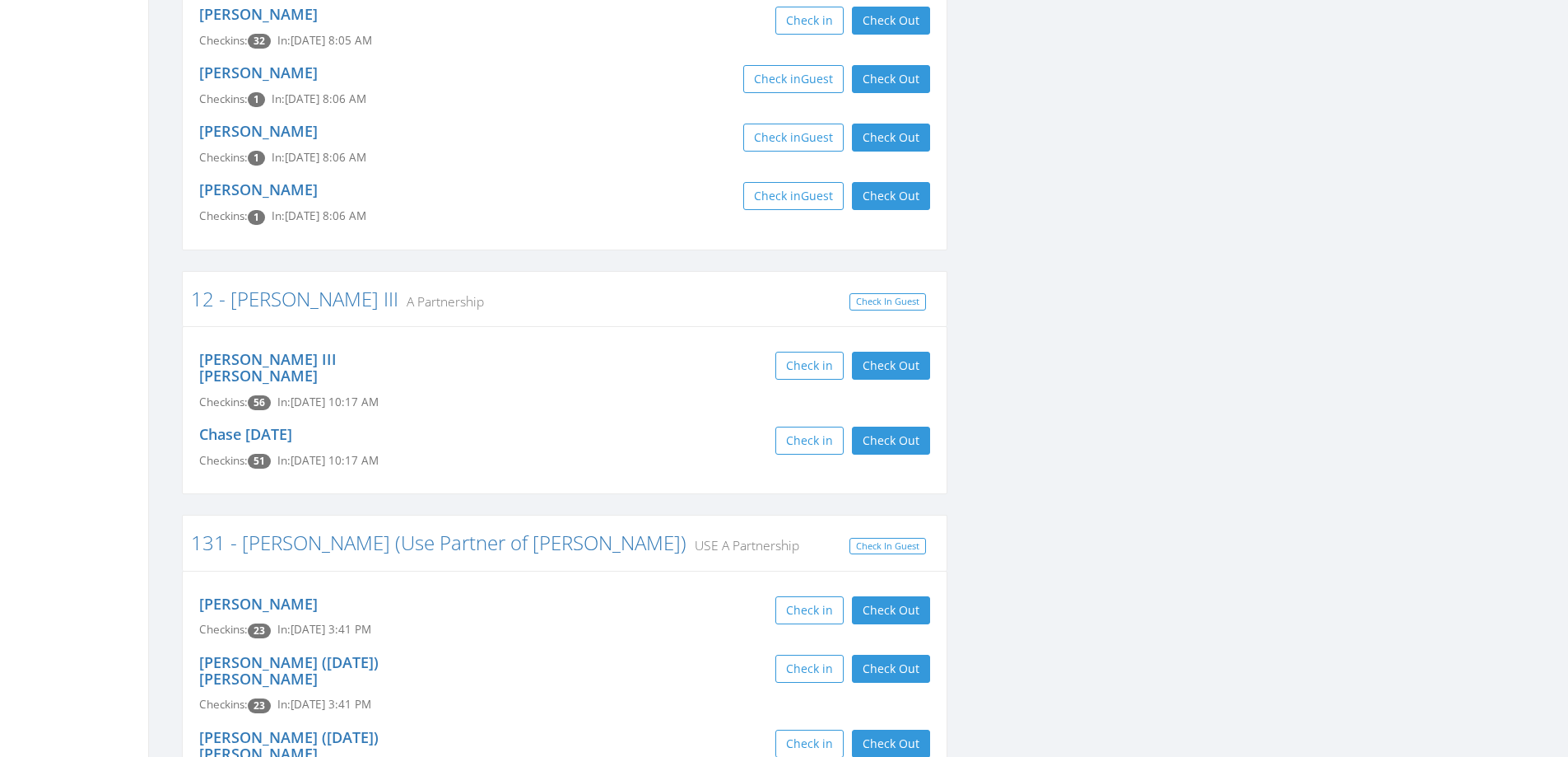
scroll to position [741, 0]
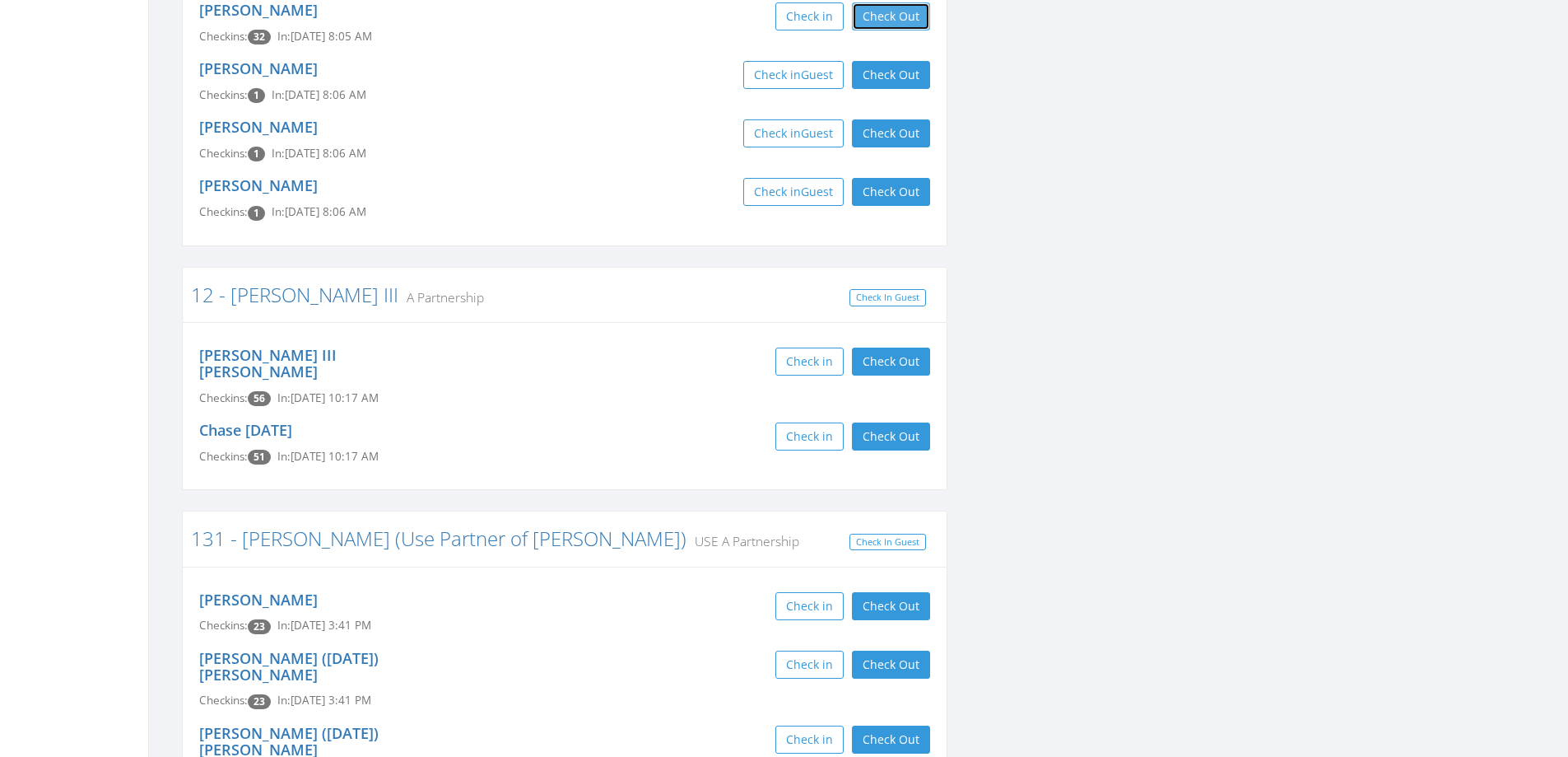
click at [879, 18] on button "Check Out" at bounding box center [890, 16] width 78 height 28
click at [881, 63] on button "Check Out" at bounding box center [890, 75] width 78 height 28
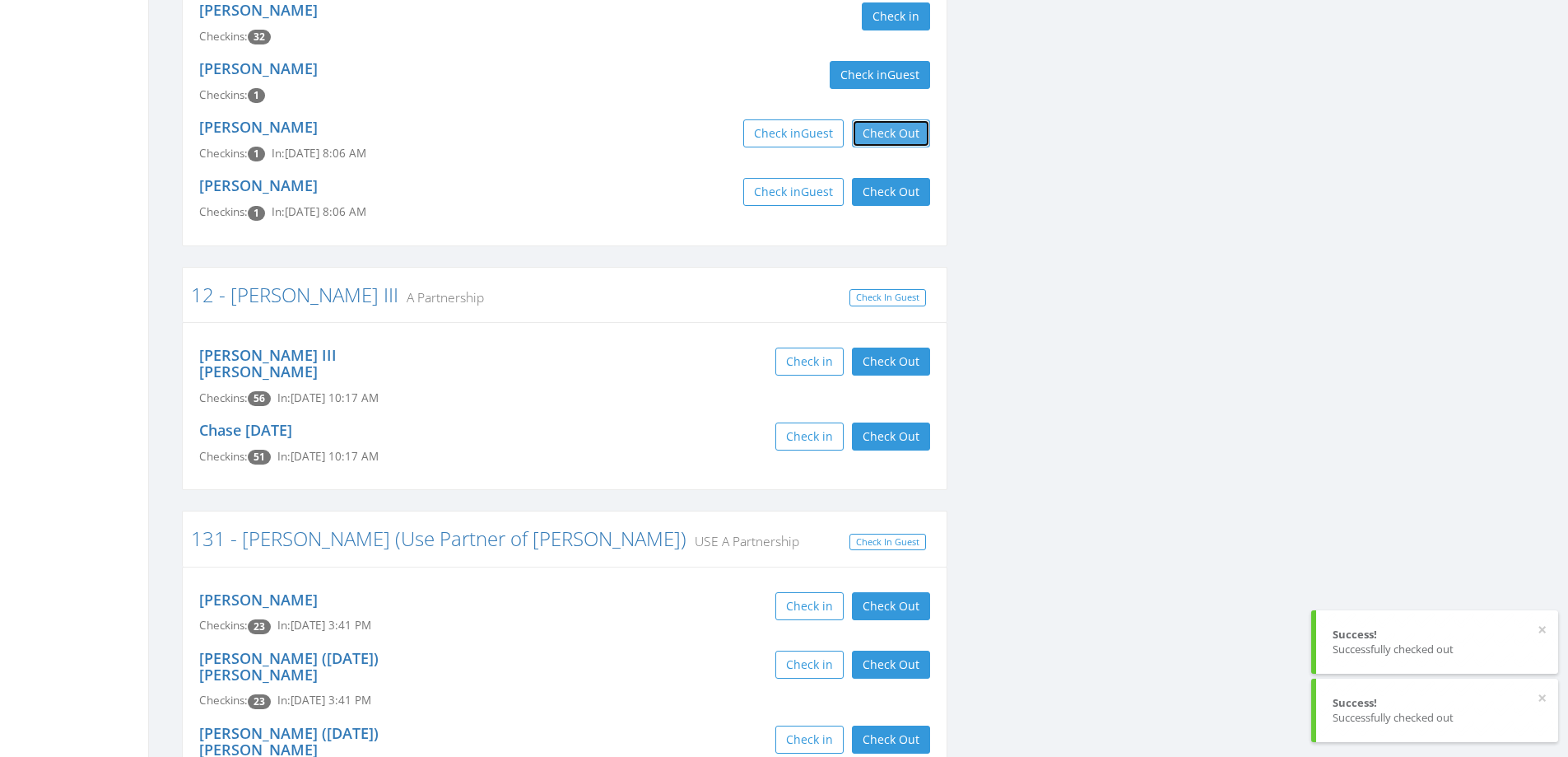
click at [883, 131] on button "Check Out" at bounding box center [890, 133] width 78 height 28
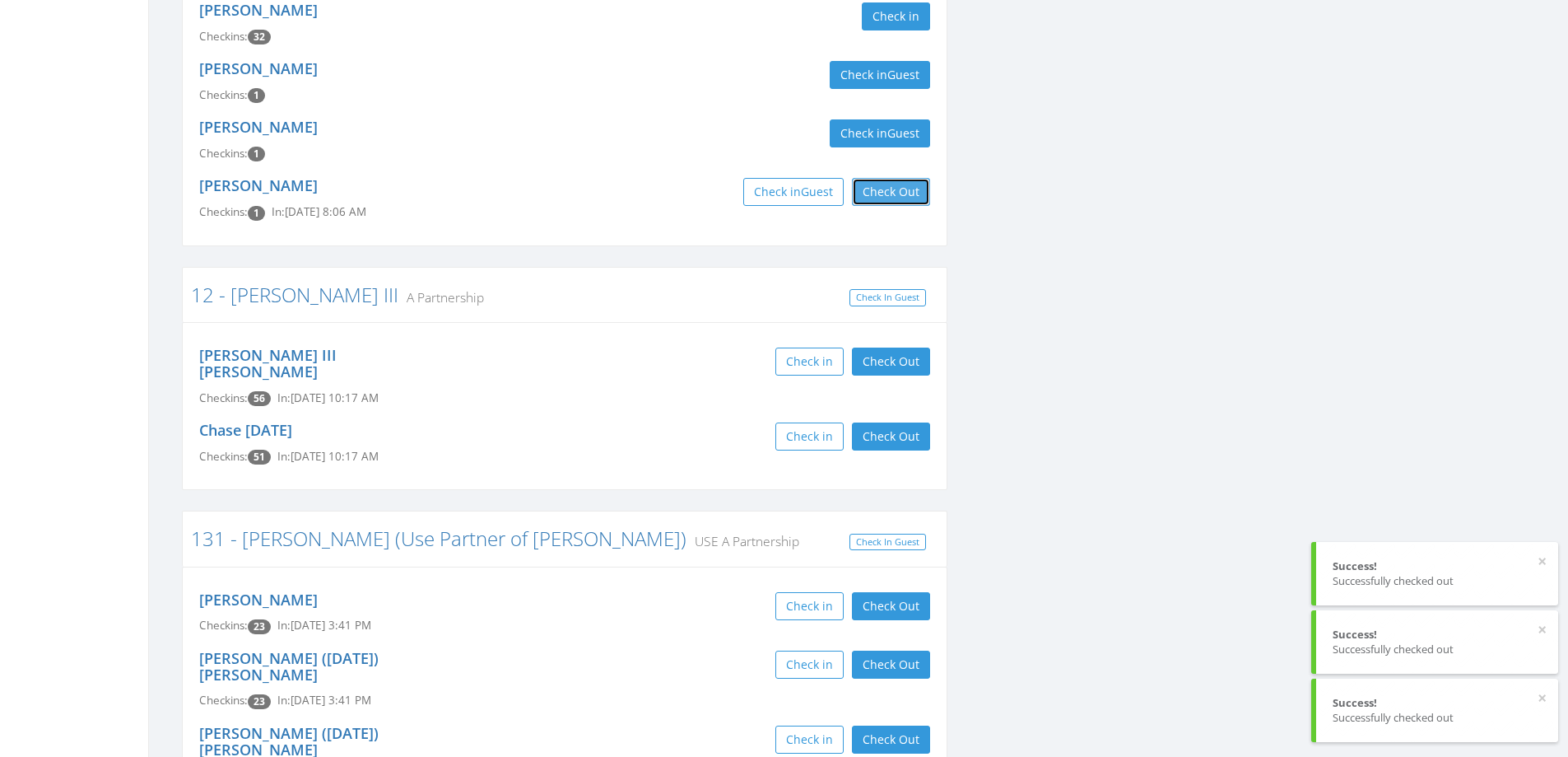
click at [893, 189] on button "Check Out" at bounding box center [890, 191] width 78 height 28
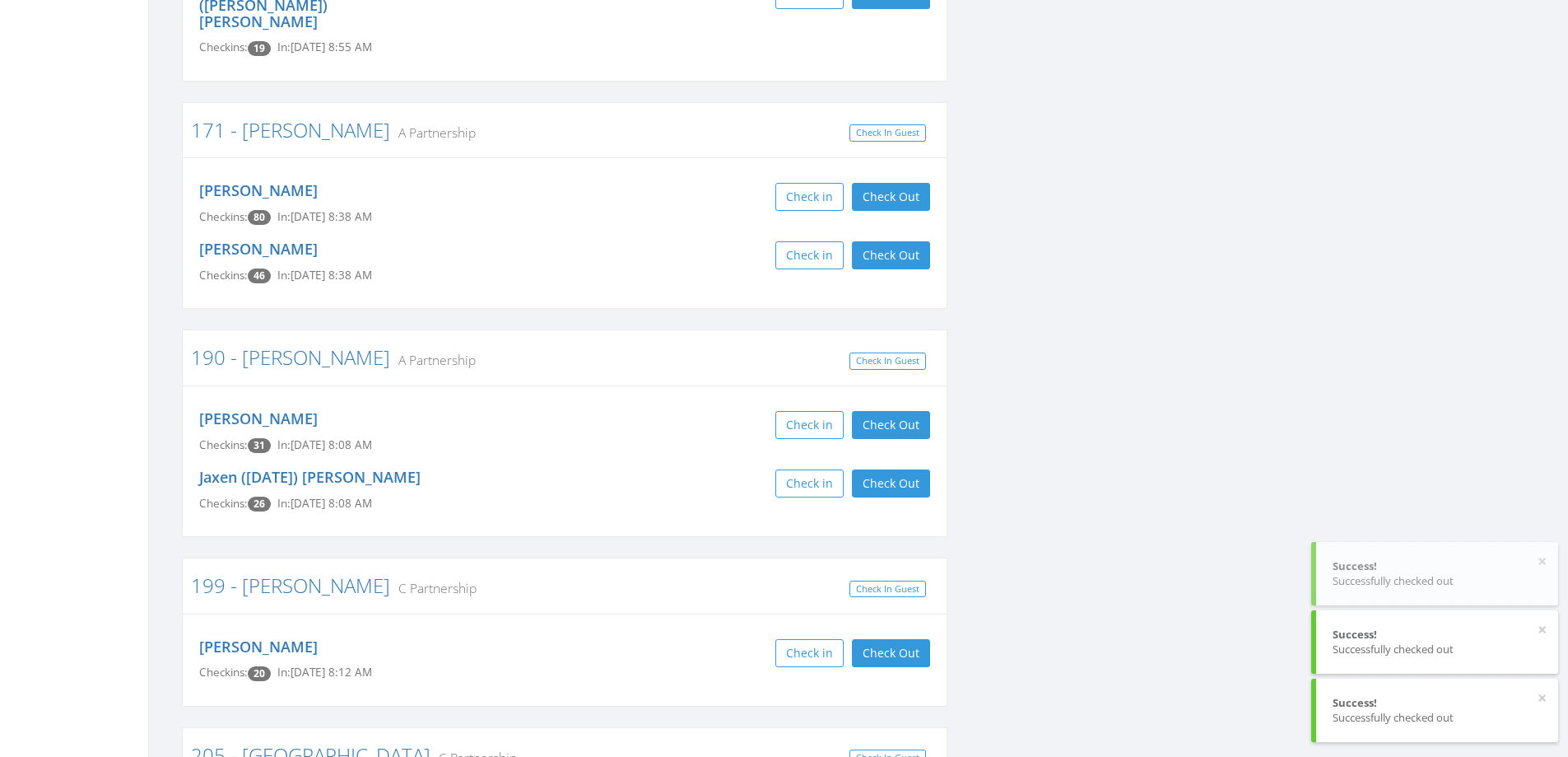
scroll to position [2800, 0]
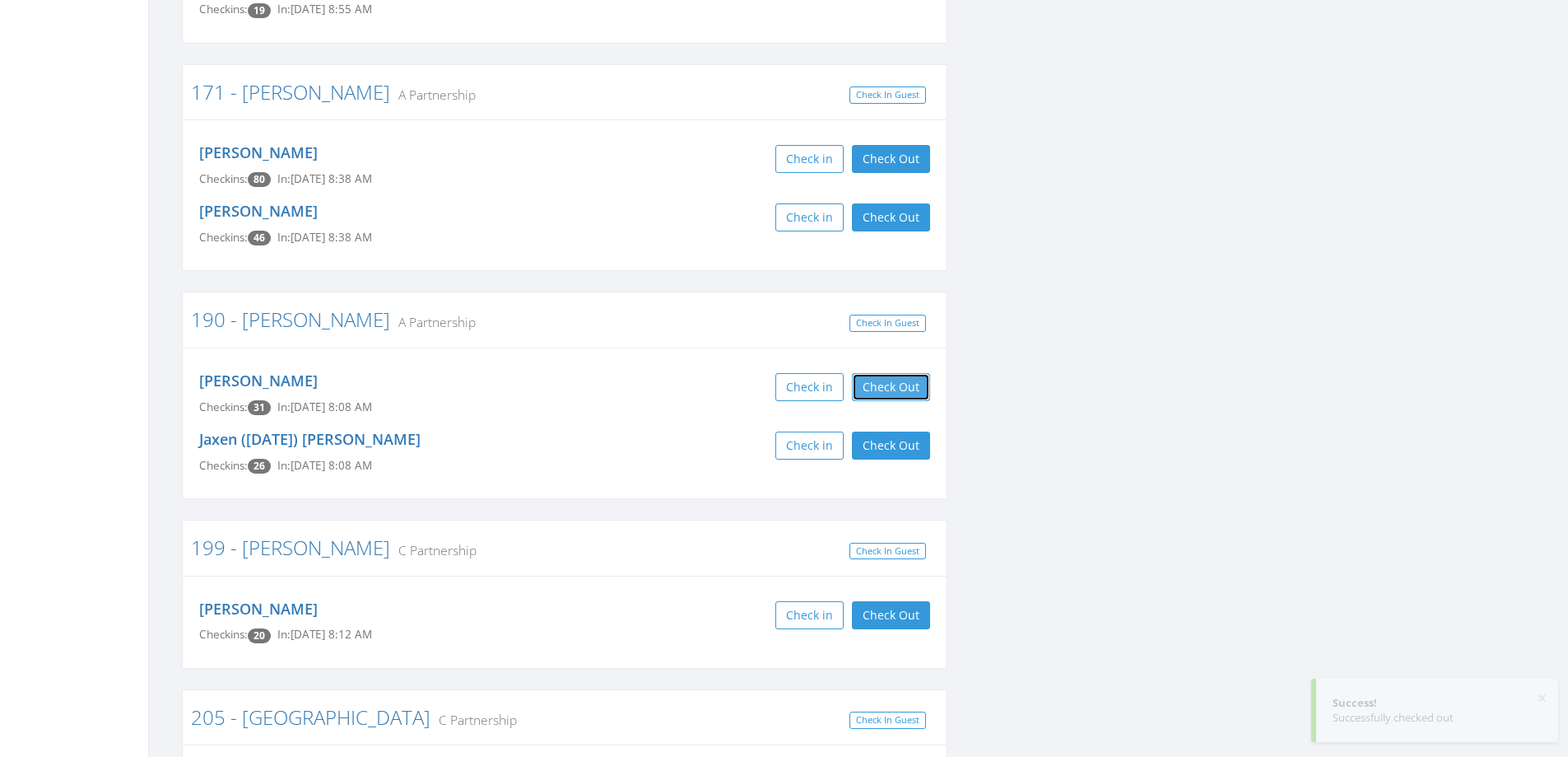
click at [910, 373] on button "Check Out" at bounding box center [890, 387] width 78 height 28
click at [884, 432] on button "Check Out" at bounding box center [890, 445] width 78 height 28
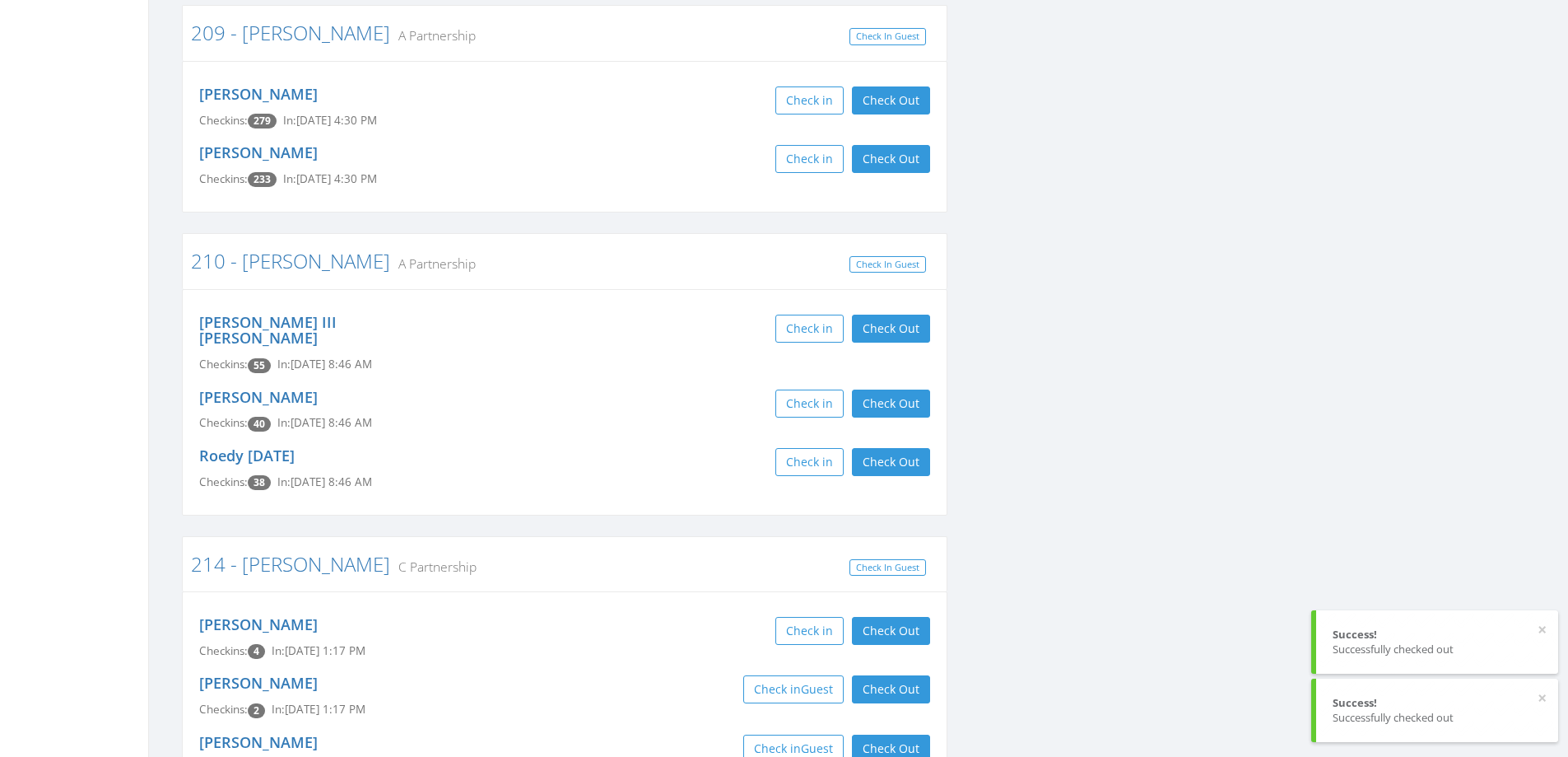
scroll to position [3705, 0]
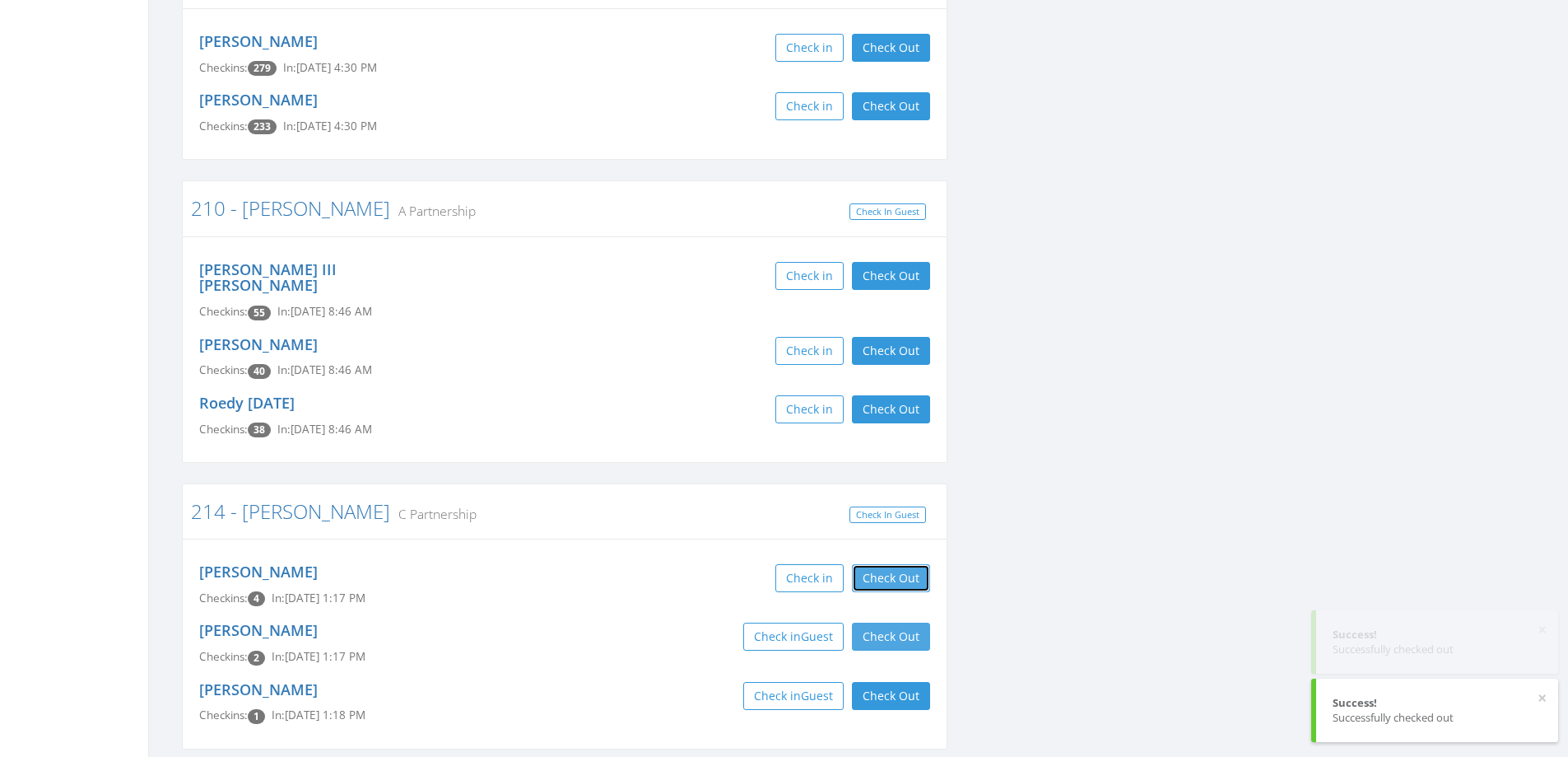
drag, startPoint x: 897, startPoint y: 423, endPoint x: 887, endPoint y: 495, distance: 72.7
click at [896, 556] on div "[PERSON_NAME] Checkins: 4 In: [DATE] 1:17 PM Check in Check Out Check Out" at bounding box center [564, 585] width 756 height 58
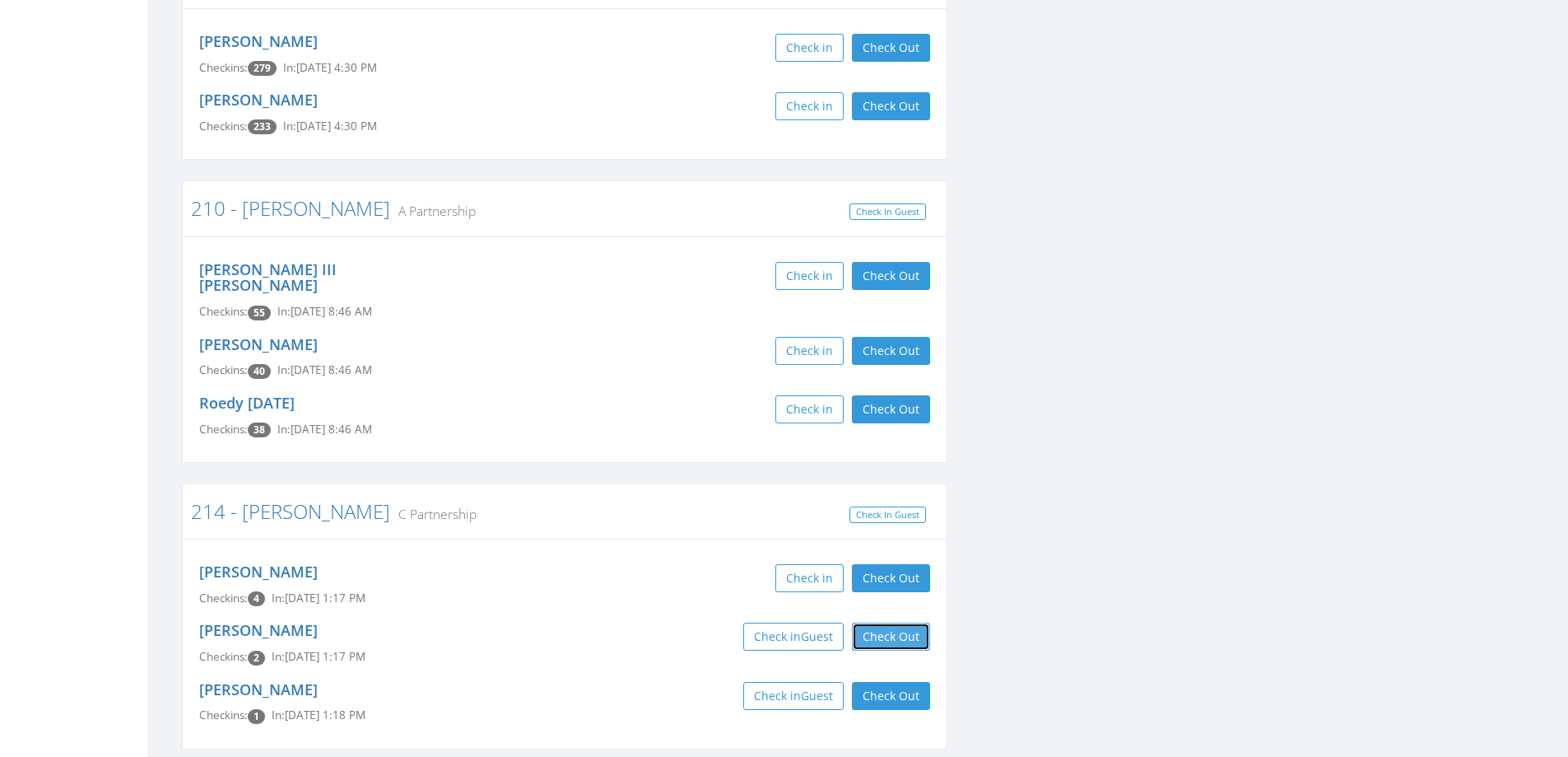
click at [886, 622] on button "Check Out" at bounding box center [890, 636] width 78 height 28
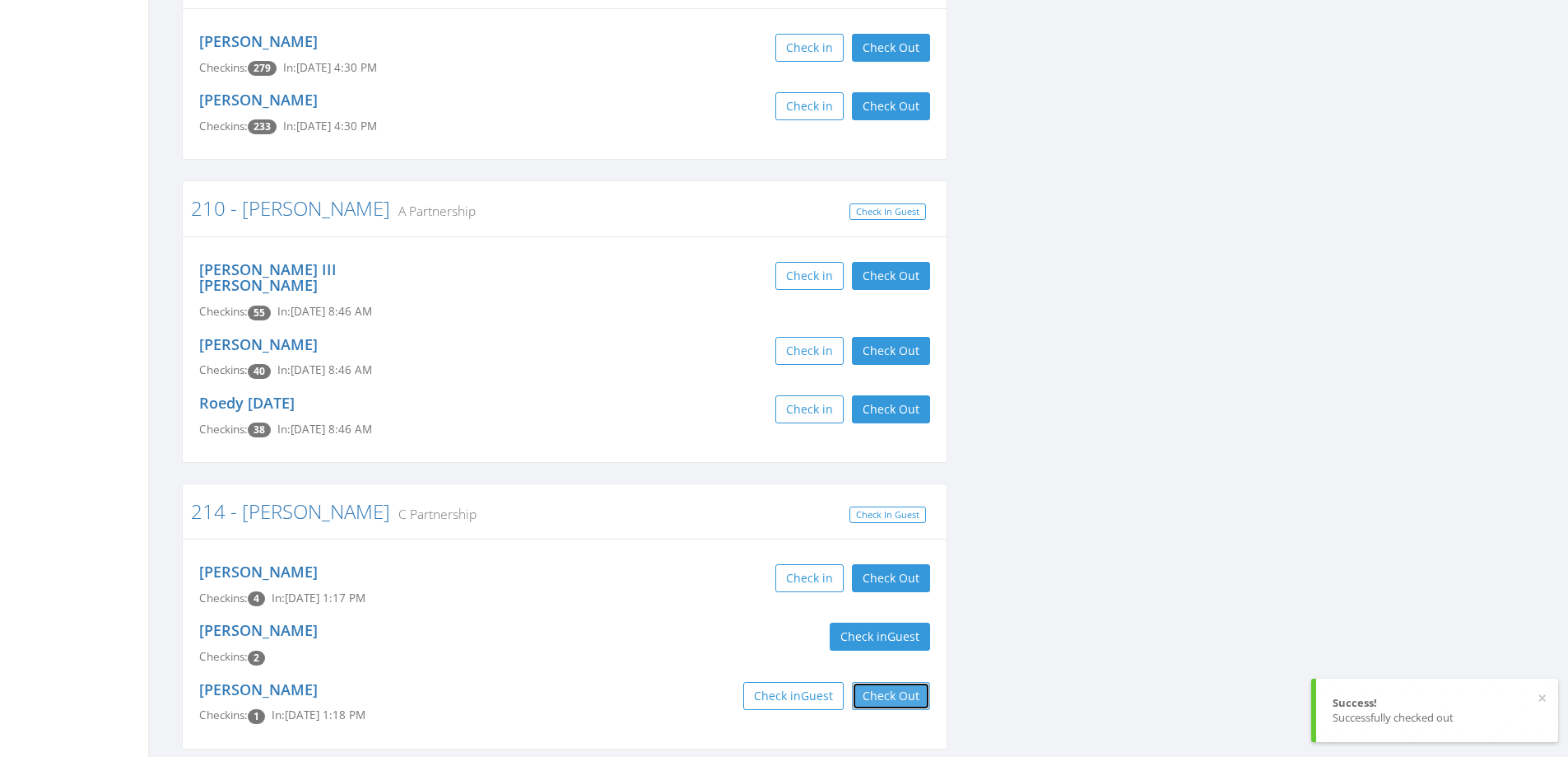
drag, startPoint x: 878, startPoint y: 548, endPoint x: 877, endPoint y: 453, distance: 95.0
click at [879, 681] on button "Check Out" at bounding box center [890, 695] width 78 height 28
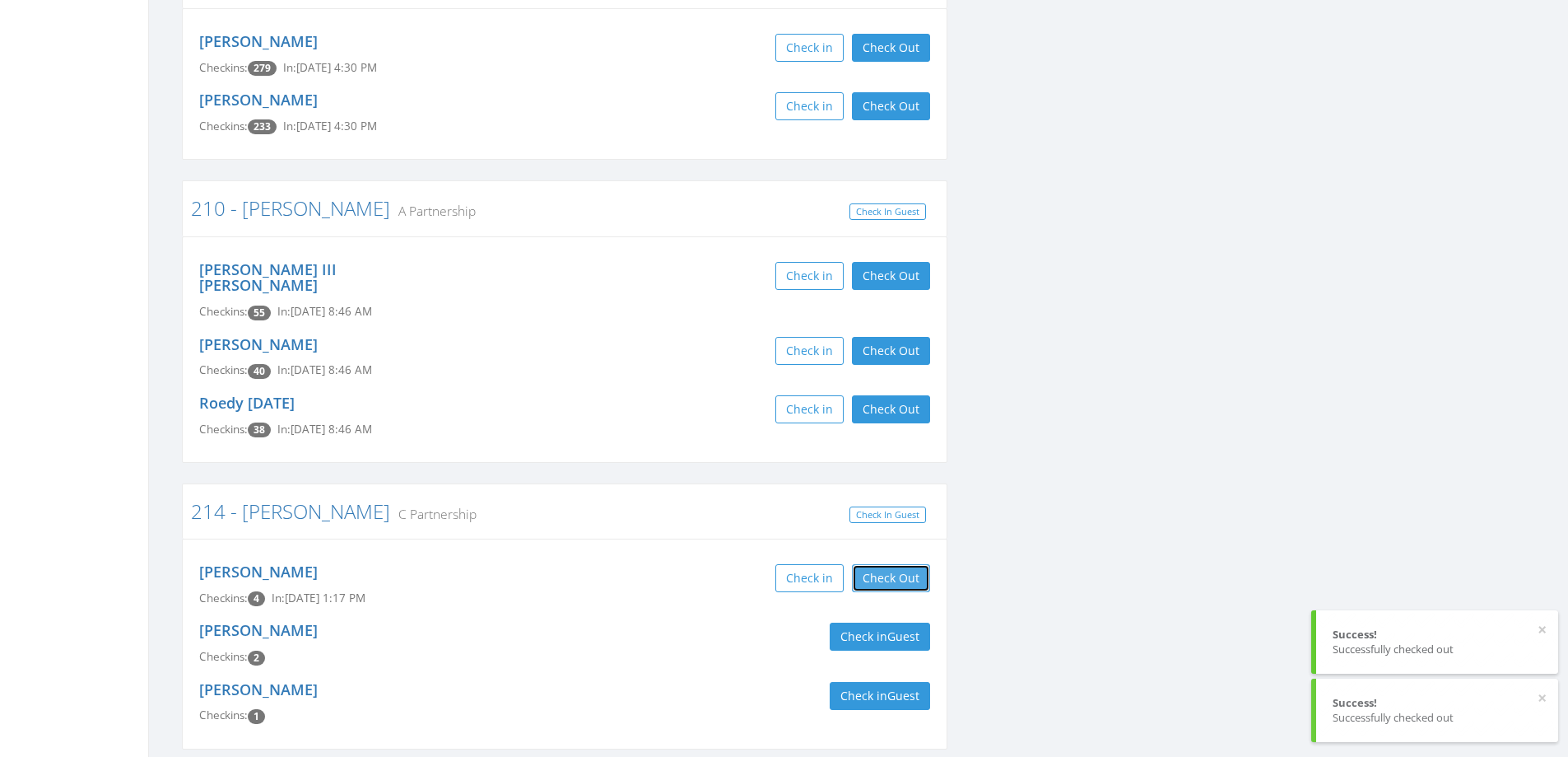
click at [877, 564] on button "Check Out" at bounding box center [890, 578] width 78 height 28
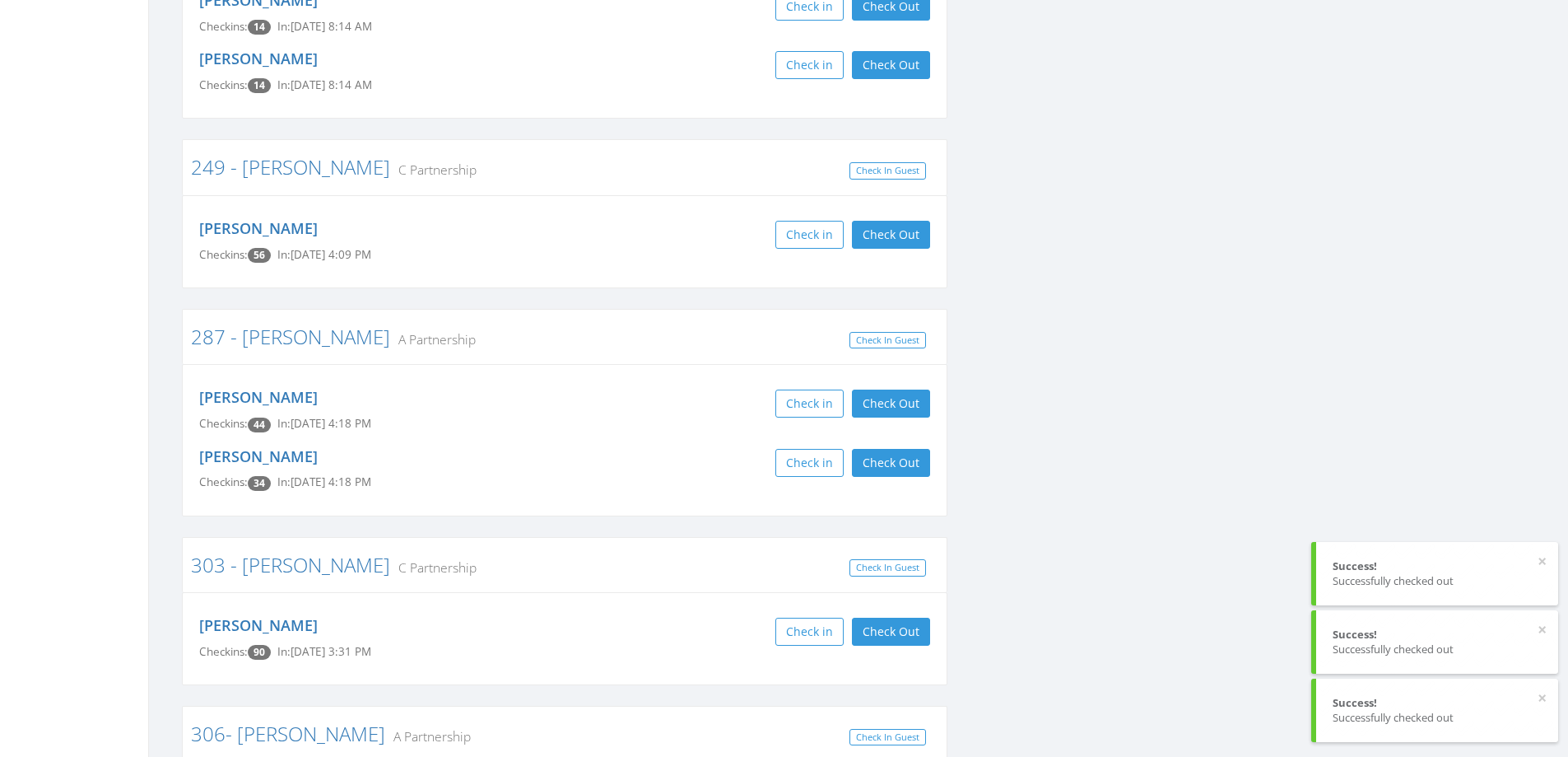
scroll to position [4858, 0]
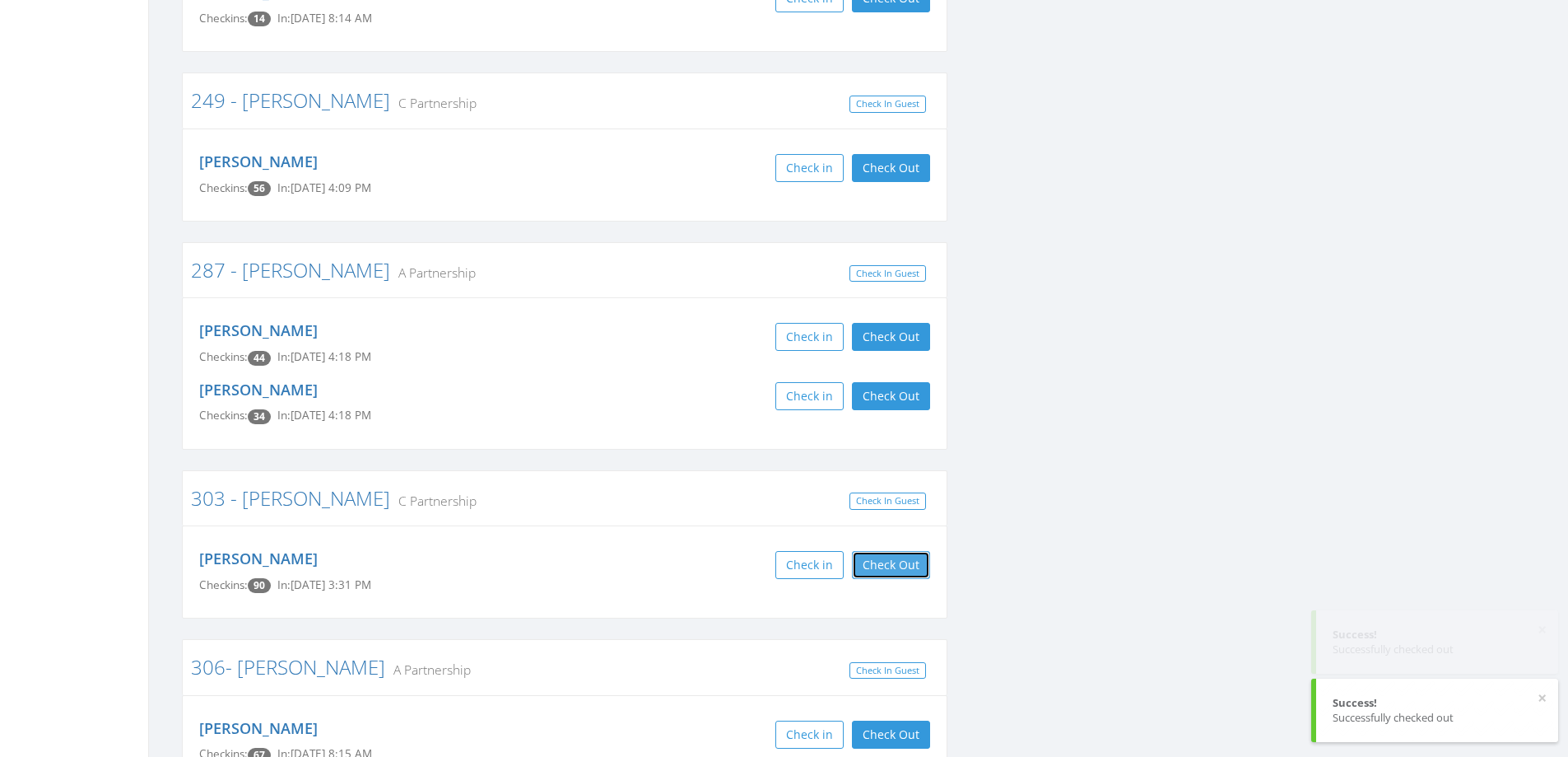
click at [870, 551] on button "Check Out" at bounding box center [890, 565] width 78 height 28
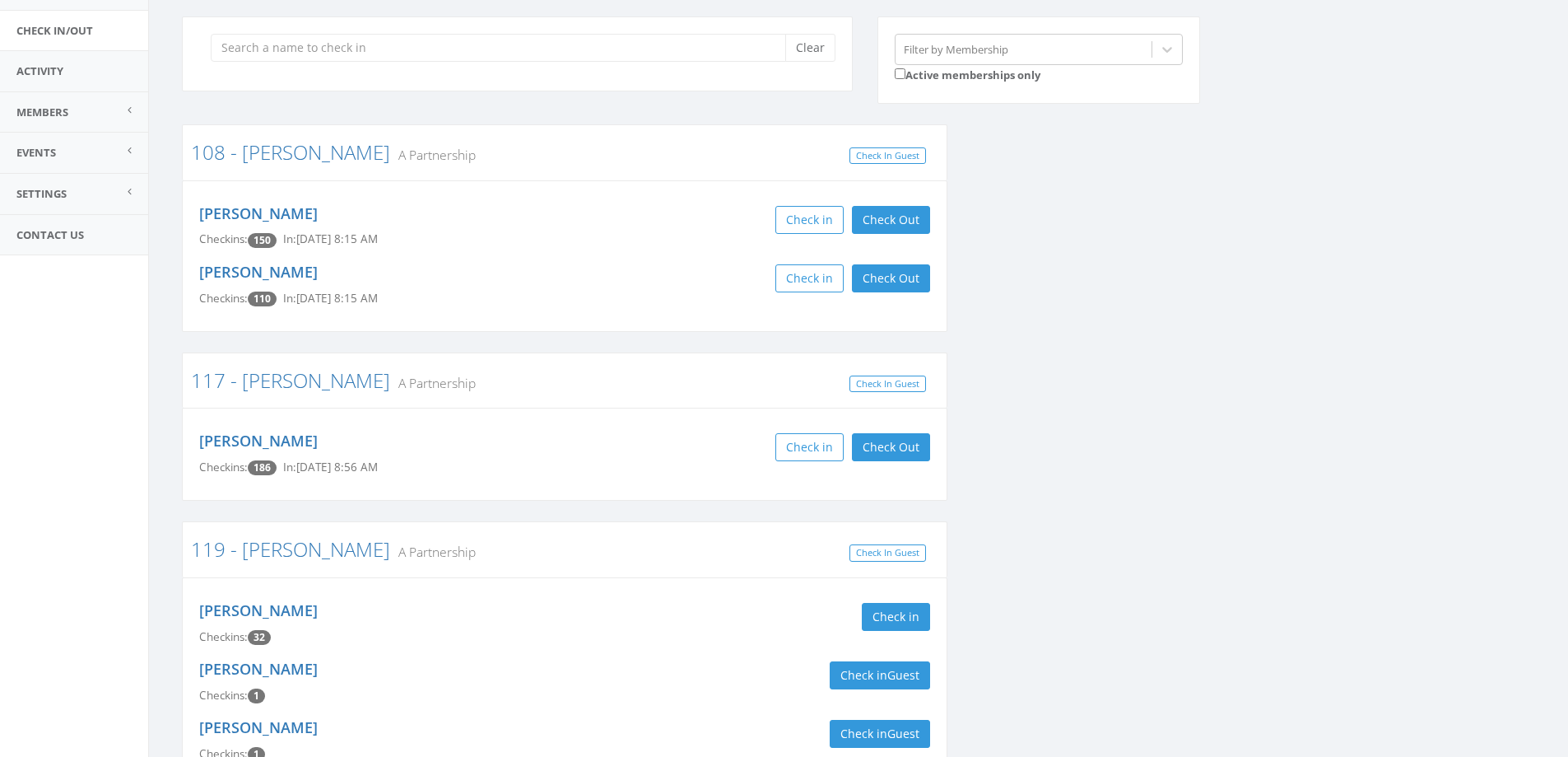
scroll to position [0, 0]
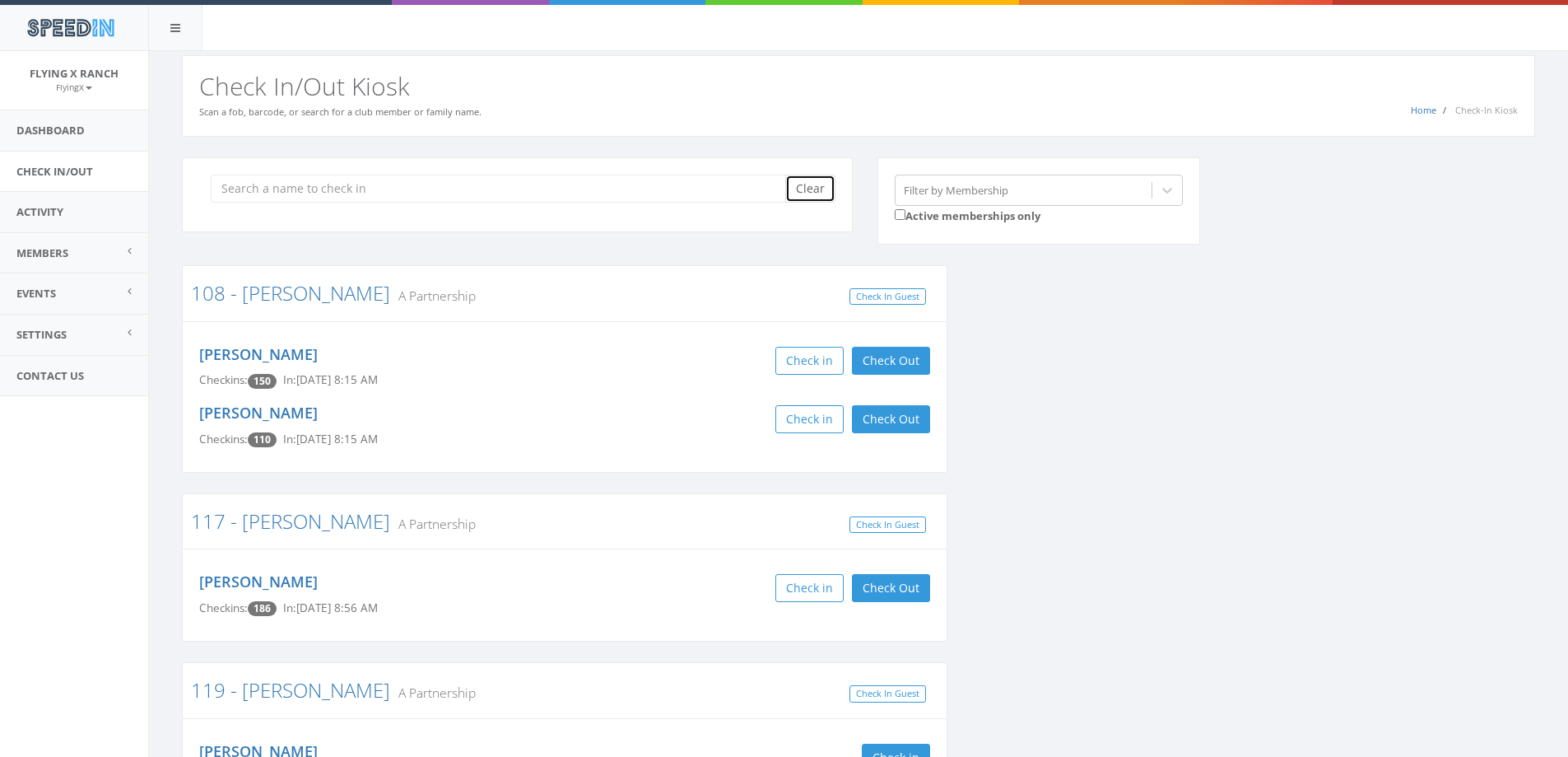
click at [823, 181] on button "Clear" at bounding box center [810, 188] width 51 height 28
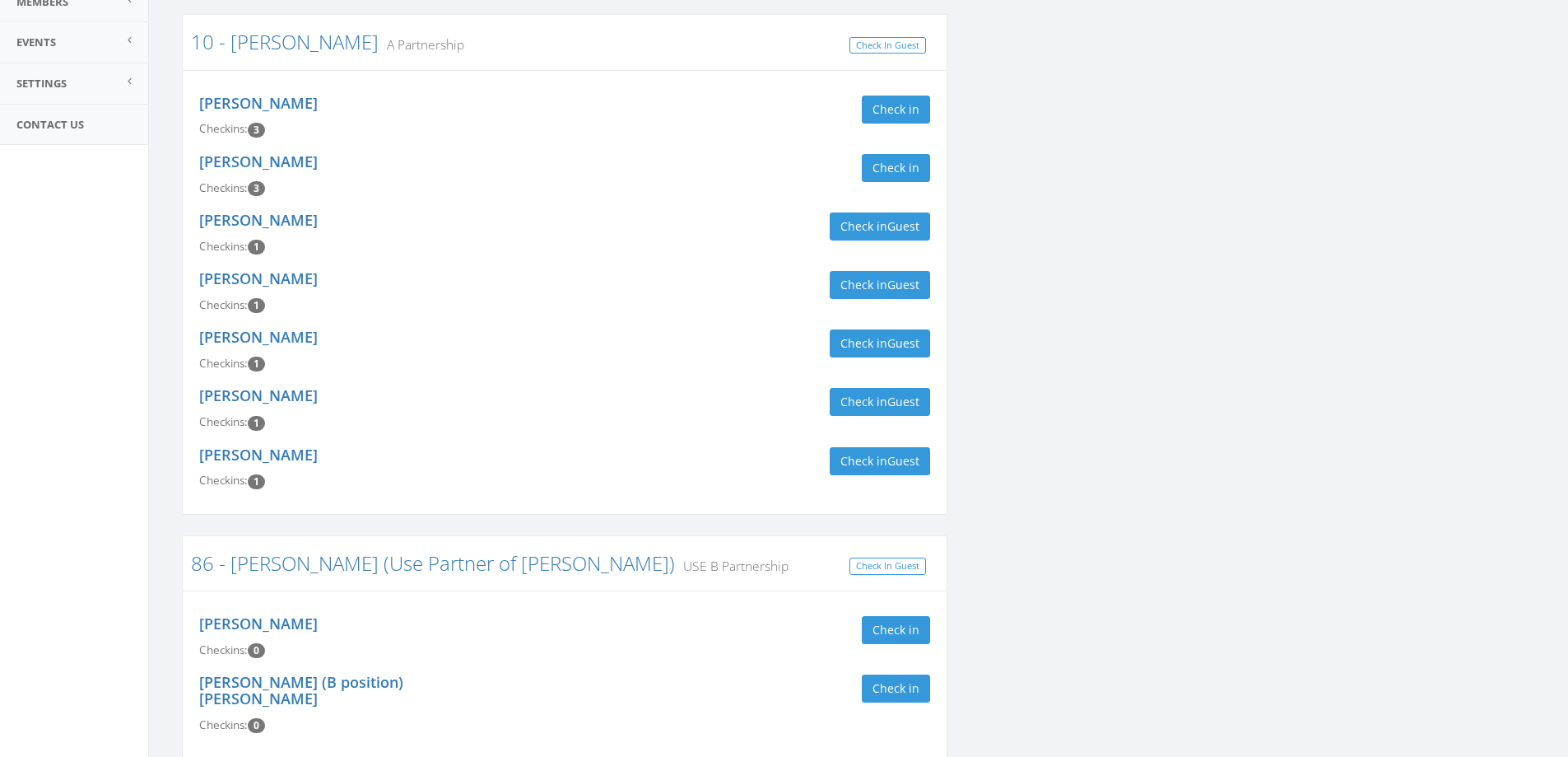
scroll to position [312, 0]
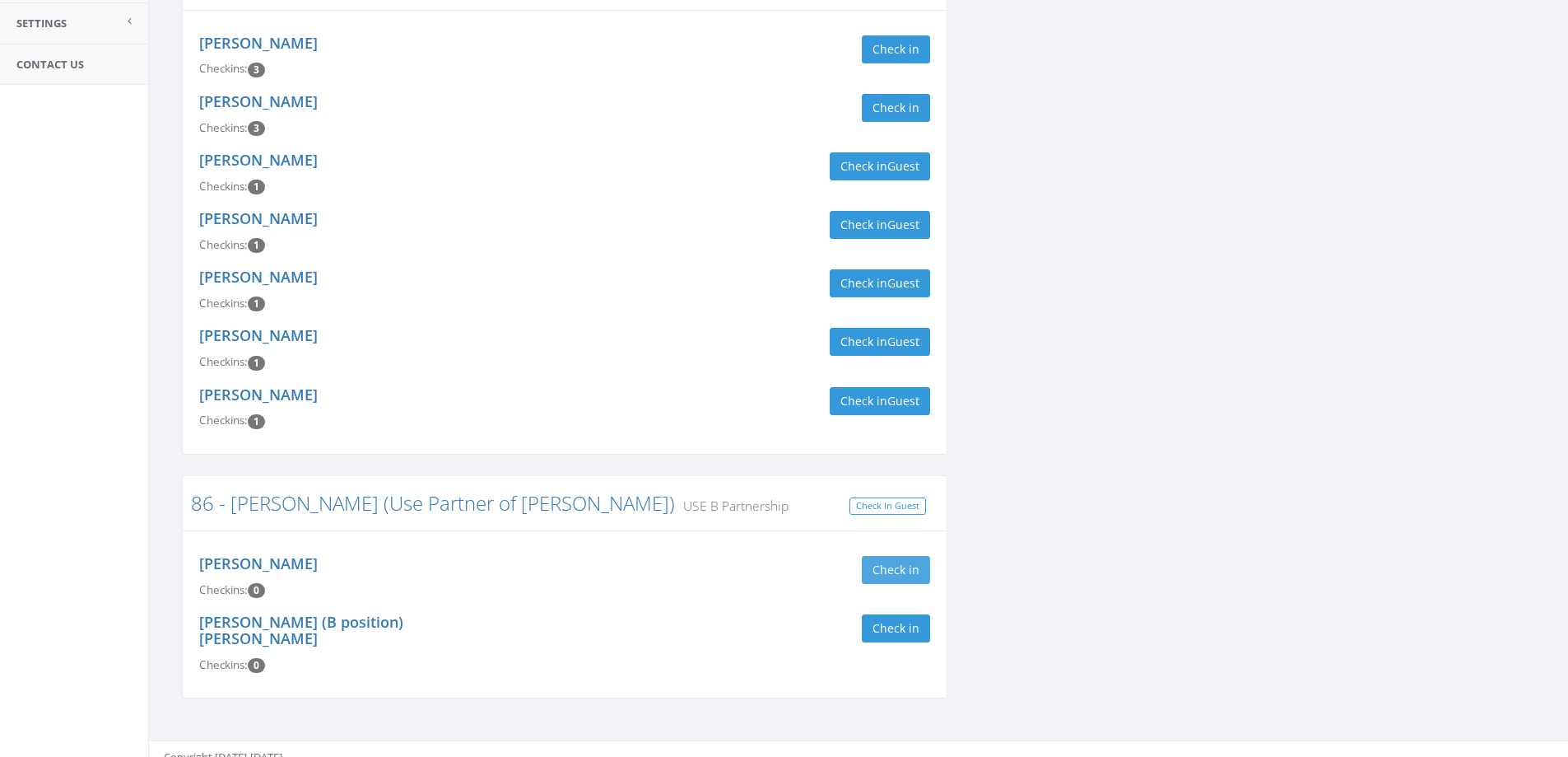
type input "[PERSON_NAME]"
click at [891, 571] on button "Check in" at bounding box center [896, 570] width 69 height 28
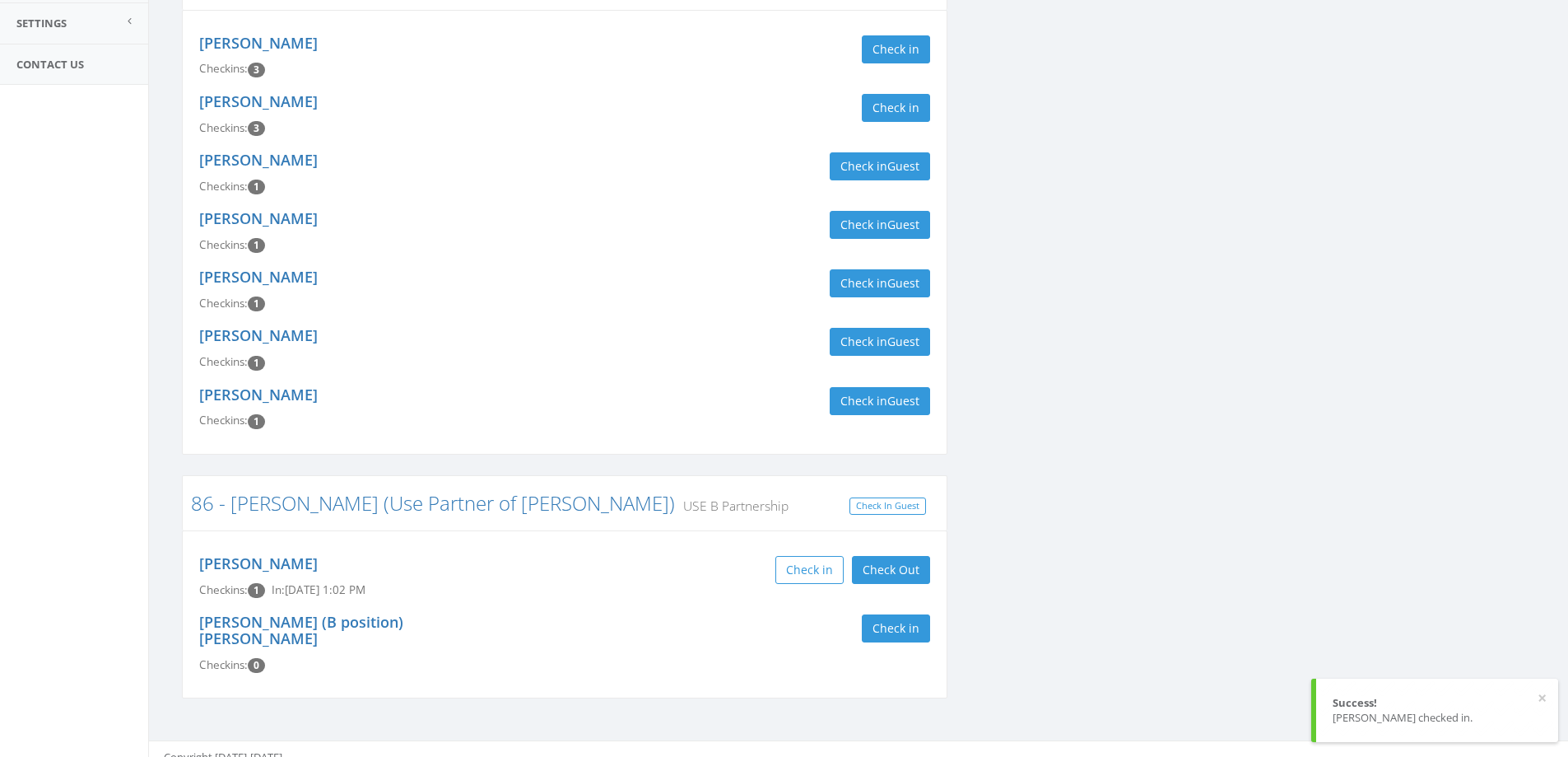
click at [720, 324] on div "[PERSON_NAME] Checkins: 1 Check in Guest" at bounding box center [564, 348] width 756 height 58
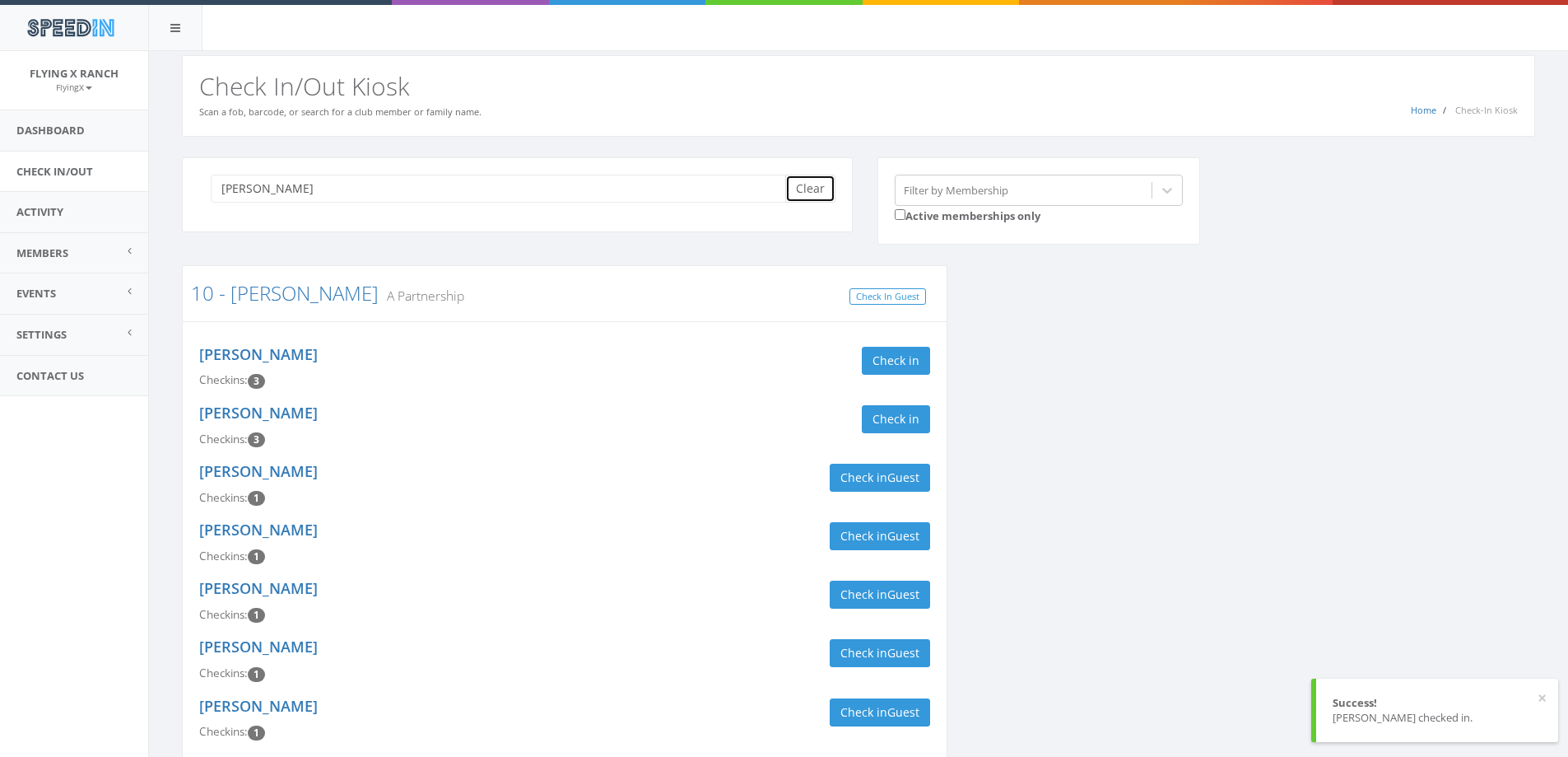
click at [816, 200] on button "Clear" at bounding box center [810, 188] width 51 height 28
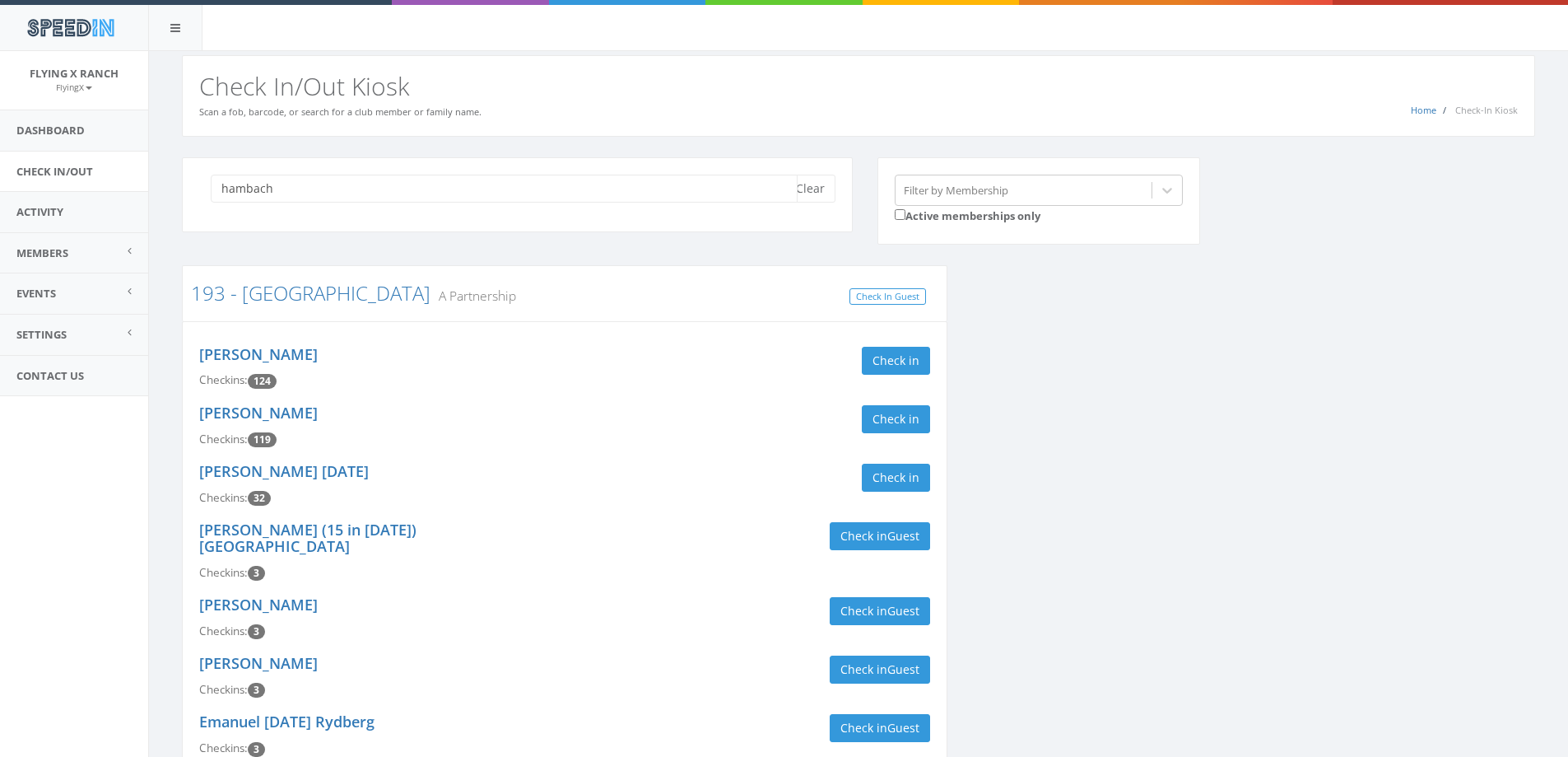
scroll to position [82, 0]
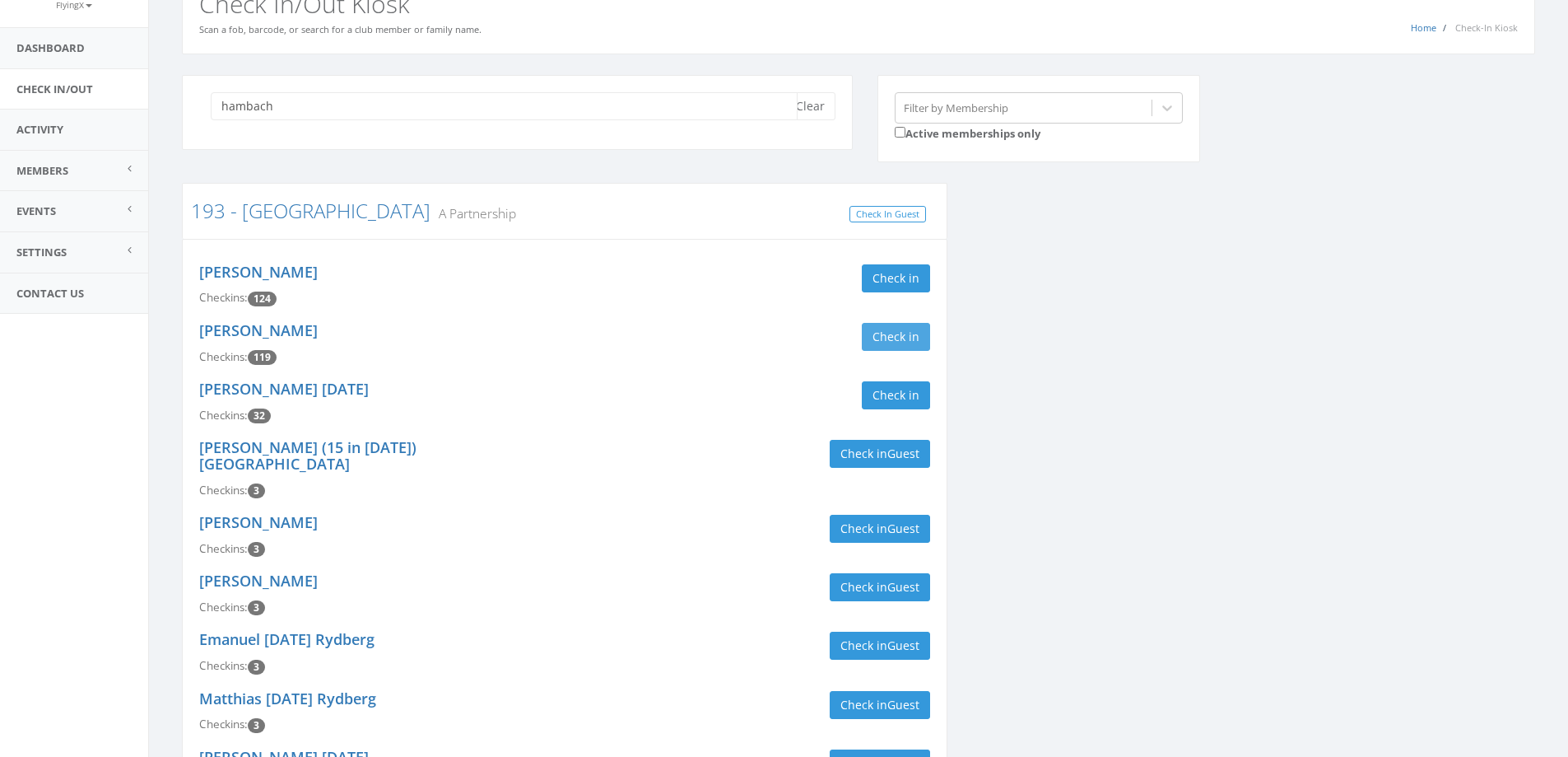
type input "hambach"
click at [922, 336] on button "Check in" at bounding box center [896, 336] width 69 height 28
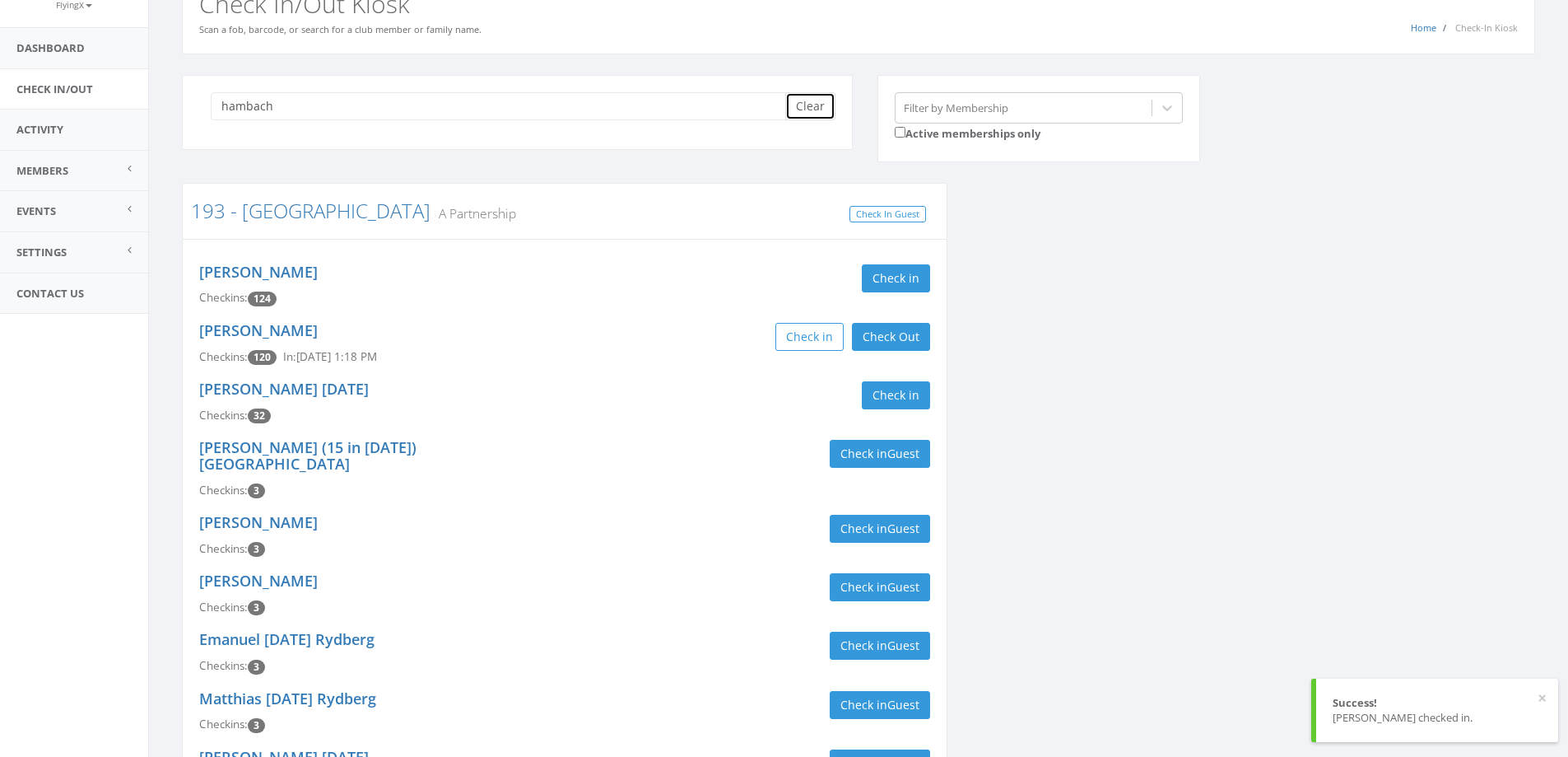
click at [820, 98] on button "Clear" at bounding box center [810, 106] width 51 height 28
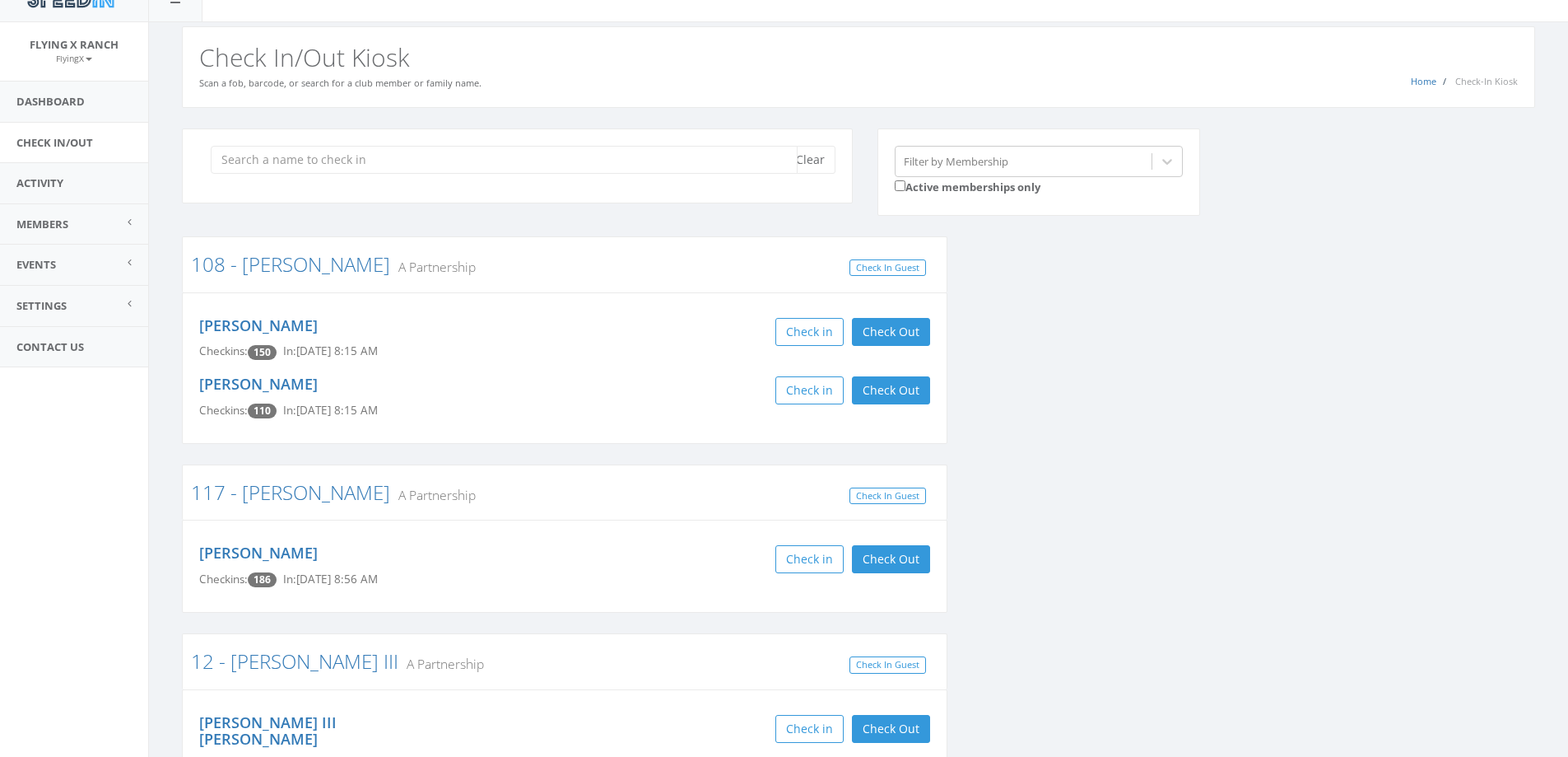
scroll to position [0, 0]
